Goal: Information Seeking & Learning: Understand process/instructions

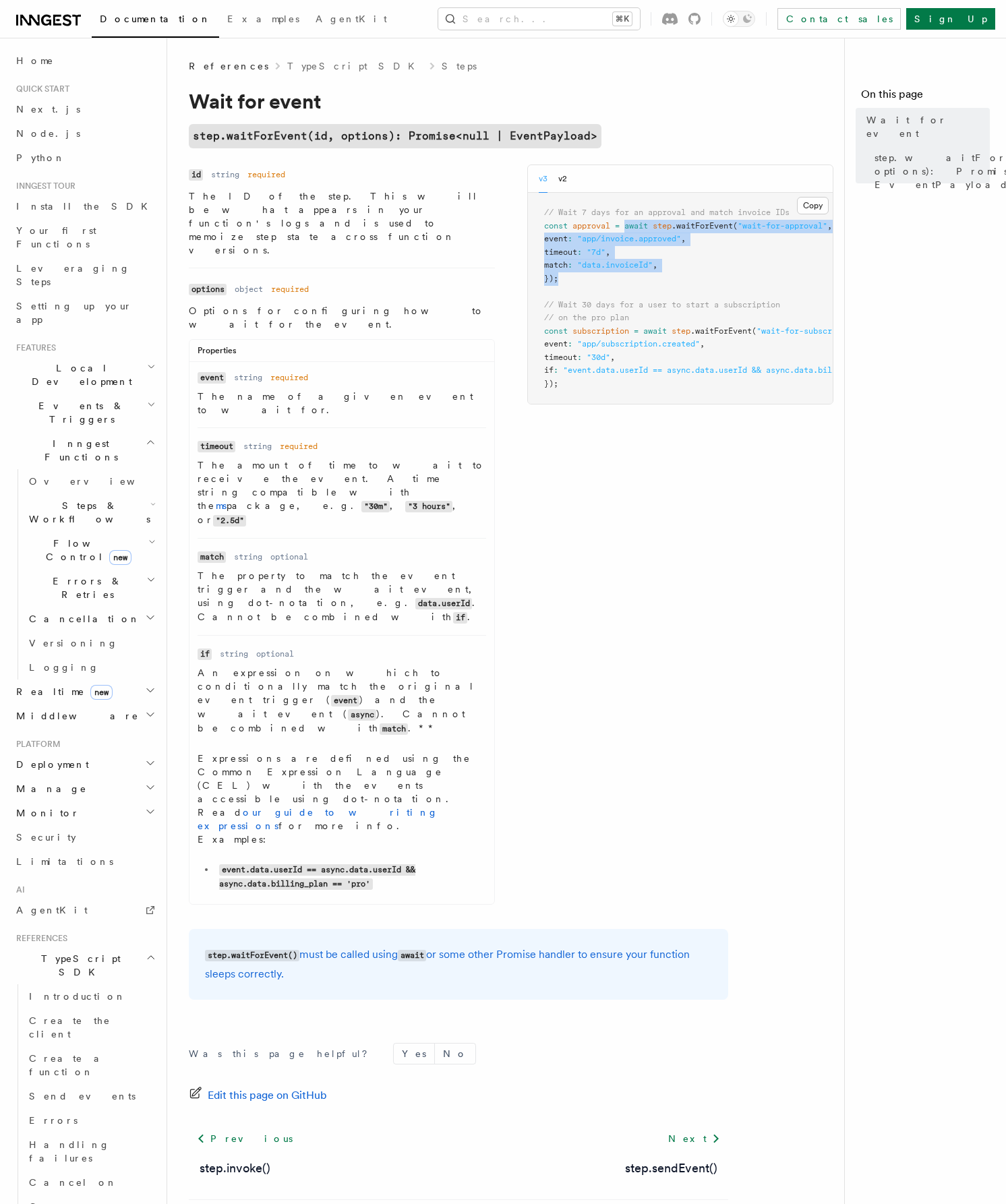
drag, startPoint x: 623, startPoint y: 242, endPoint x: 606, endPoint y: 273, distance: 35.4
click at [606, 273] on pre "// Wait 7 days for an approval and match invoice IDs const approval = await ste…" at bounding box center [680, 298] width 304 height 211
click at [604, 280] on pre "// Wait 7 days for an approval and match invoice IDs const approval = await ste…" at bounding box center [680, 298] width 304 height 211
drag, startPoint x: 606, startPoint y: 288, endPoint x: 658, endPoint y: 263, distance: 57.7
click at [658, 263] on pre "// Wait 7 days for an approval and match invoice IDs const approval = await ste…" at bounding box center [680, 298] width 304 height 211
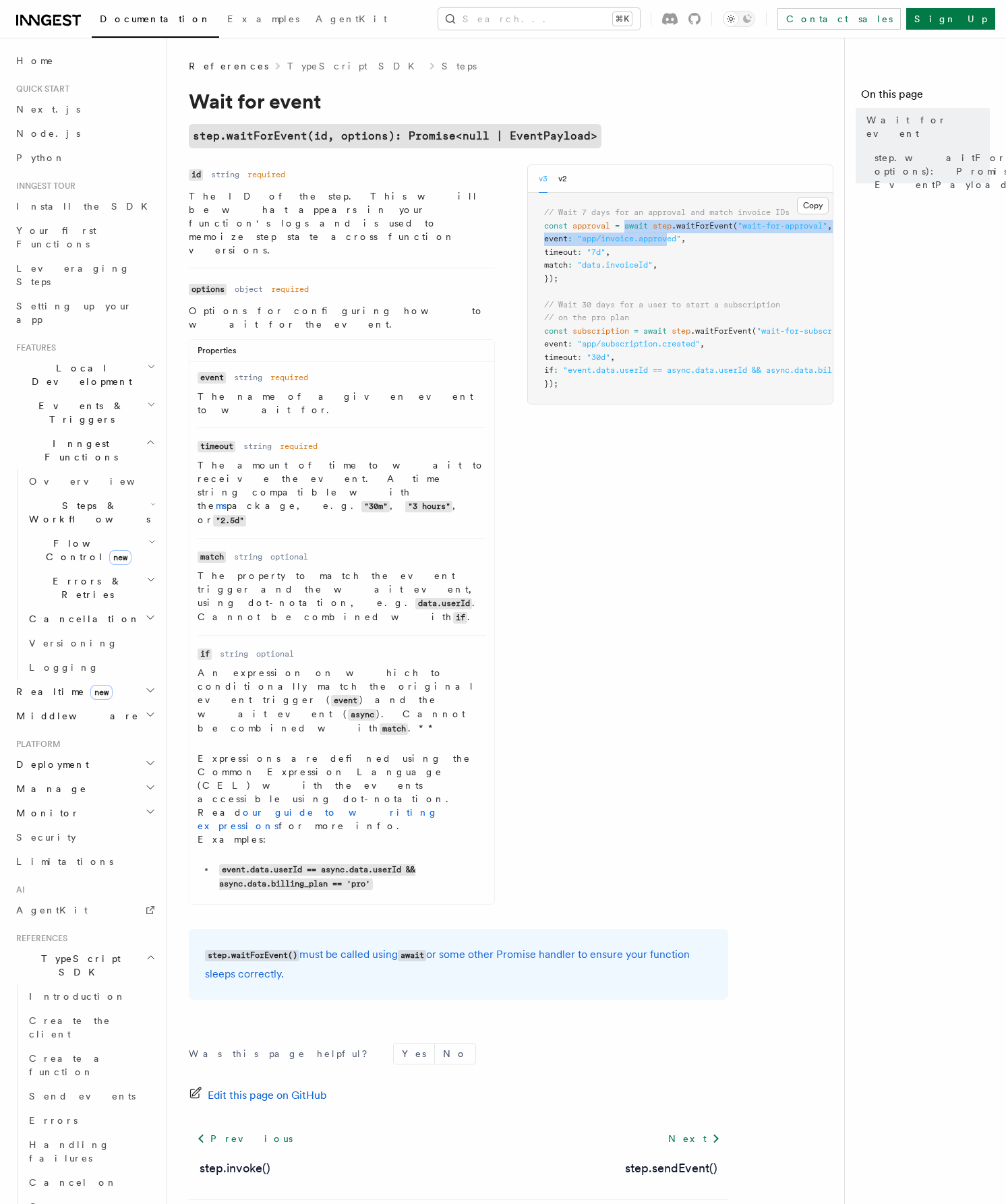
drag, startPoint x: 671, startPoint y: 236, endPoint x: 627, endPoint y: 228, distance: 44.7
click at [627, 228] on code "// Wait 7 days for an approval and match invoice IDs const approval = await ste…" at bounding box center [735, 297] width 383 height 180
copy code "await step .waitForEvent ( "wait-for-approval" , { event : "app/invoice.approv"
drag, startPoint x: 624, startPoint y: 272, endPoint x: 616, endPoint y: 275, distance: 8.5
click at [624, 272] on pre "// Wait 7 days for an approval and match invoice IDs const approval = await ste…" at bounding box center [680, 298] width 304 height 211
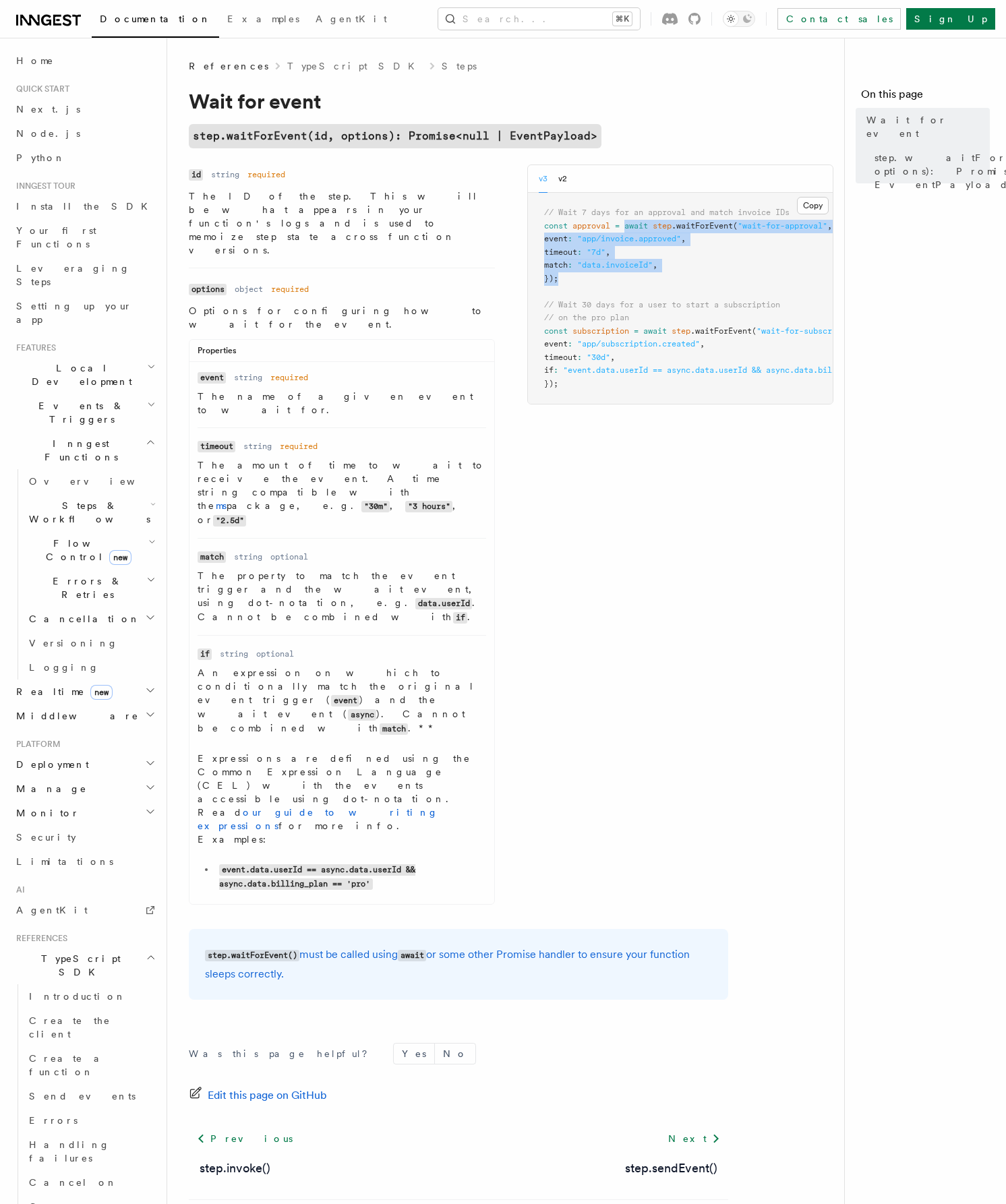
drag, startPoint x: 616, startPoint y: 274, endPoint x: 627, endPoint y: 226, distance: 49.2
click at [627, 226] on pre "// Wait 7 days for an approval and match invoice IDs const approval = await ste…" at bounding box center [680, 298] width 304 height 211
copy code "await step .waitForEvent ( "wait-for-approval" , { event : "app/invoice.approve…"
